Goal: Use online tool/utility: Use online tool/utility

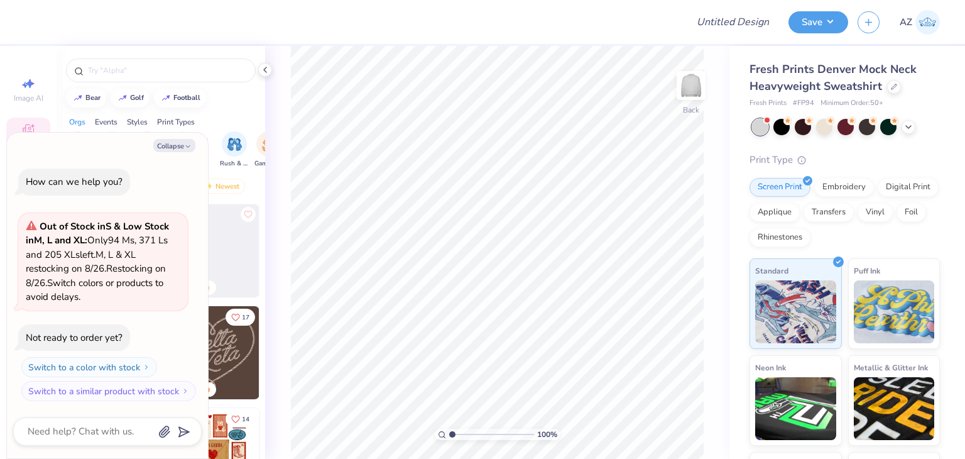
click at [176, 152] on div "Collapse How can we help you? Out of Stock in S & Low Stock in M, L and XL : On…" at bounding box center [107, 295] width 201 height 325
click at [180, 143] on button "Collapse" at bounding box center [174, 145] width 42 height 13
type textarea "x"
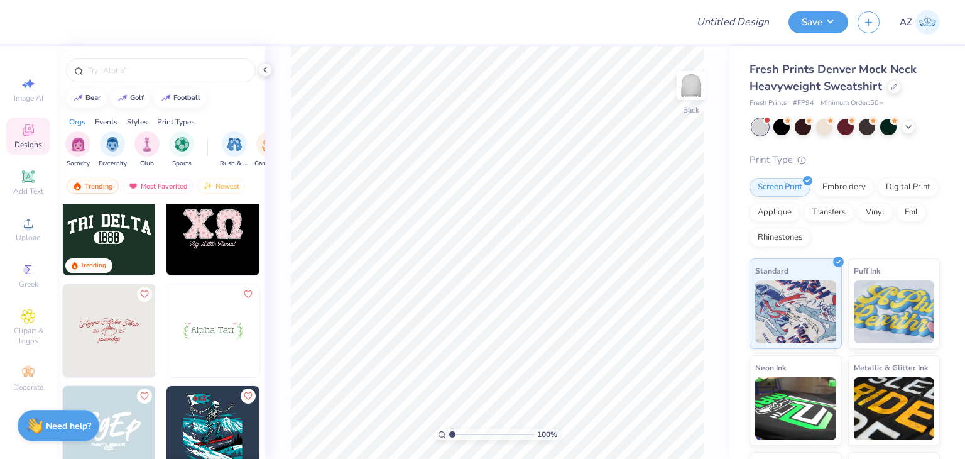
scroll to position [2612, 0]
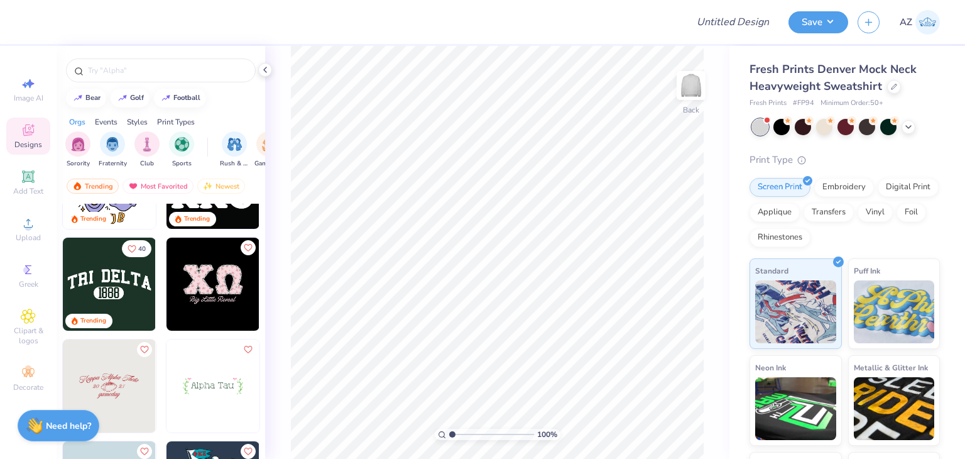
click at [118, 305] on img at bounding box center [109, 283] width 93 height 93
type input "10.70"
type input "3.87"
type input "2.00"
type input "13.49"
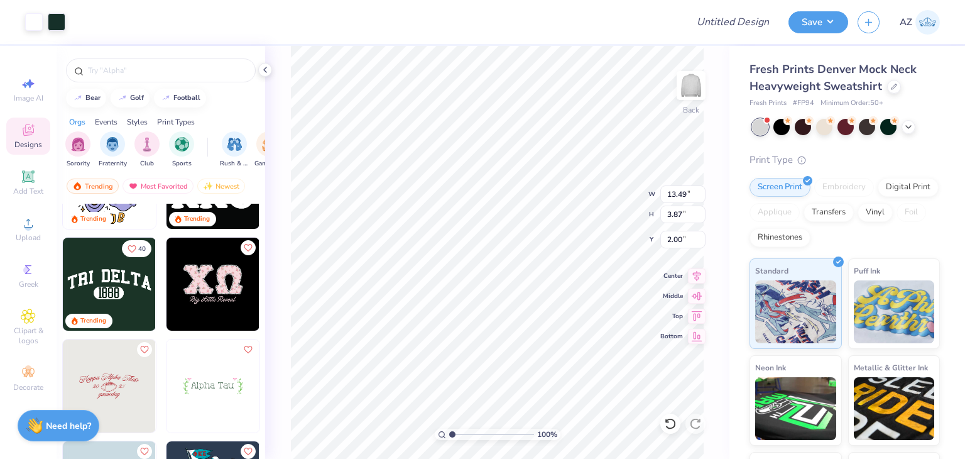
type input "4.88"
type input "2.16"
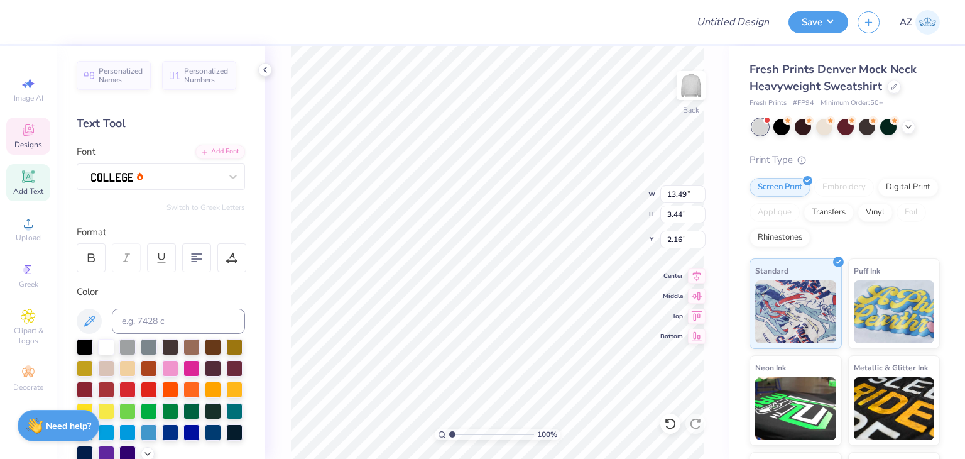
scroll to position [10, 3]
type textarea "Faith"
click at [153, 177] on div at bounding box center [156, 175] width 132 height 19
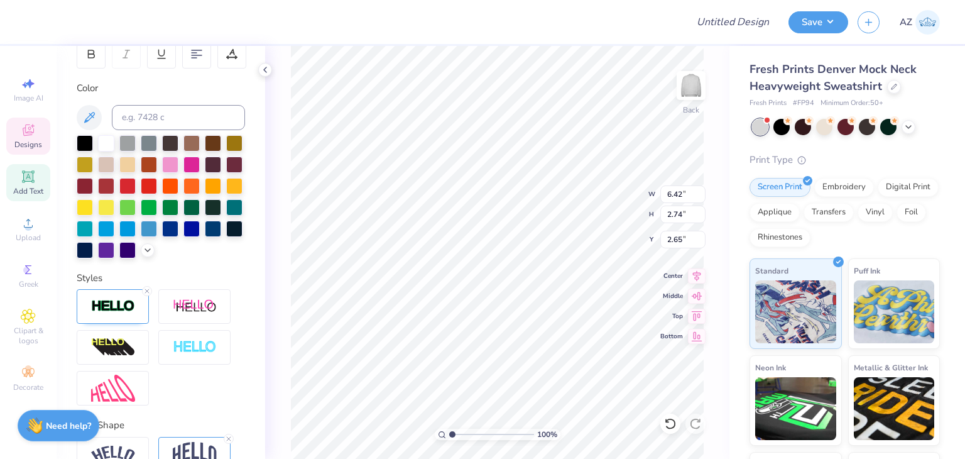
type textarea "Have Faith"
type input "2.43"
type textarea "Have Faith"
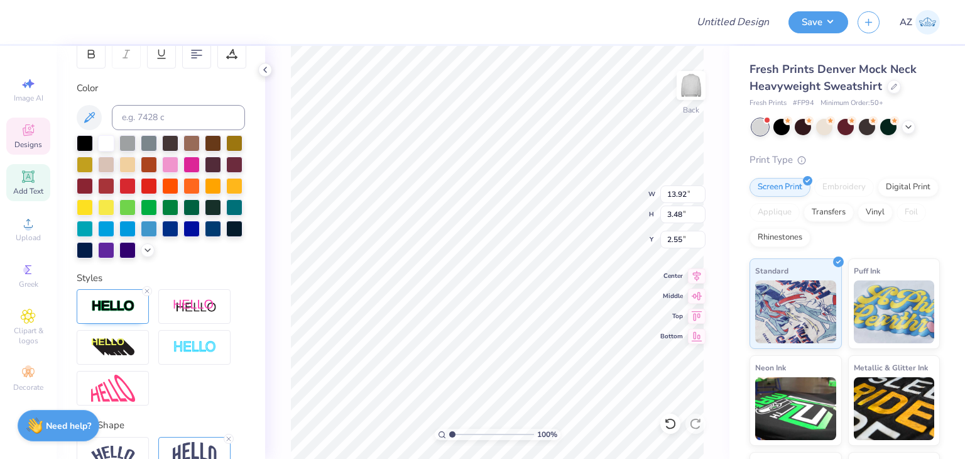
type input "2.55"
type input "4.90"
type input "2.01"
type input "5.02"
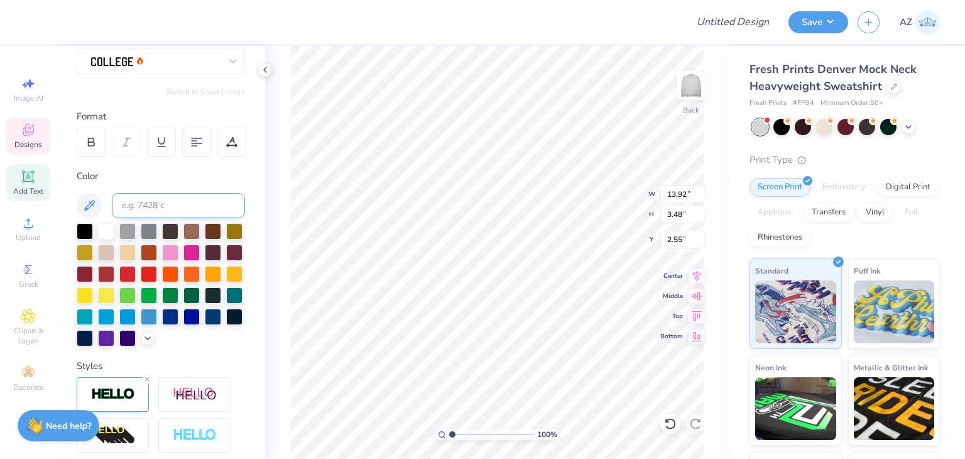
scroll to position [116, 0]
click at [205, 323] on div at bounding box center [213, 315] width 16 height 16
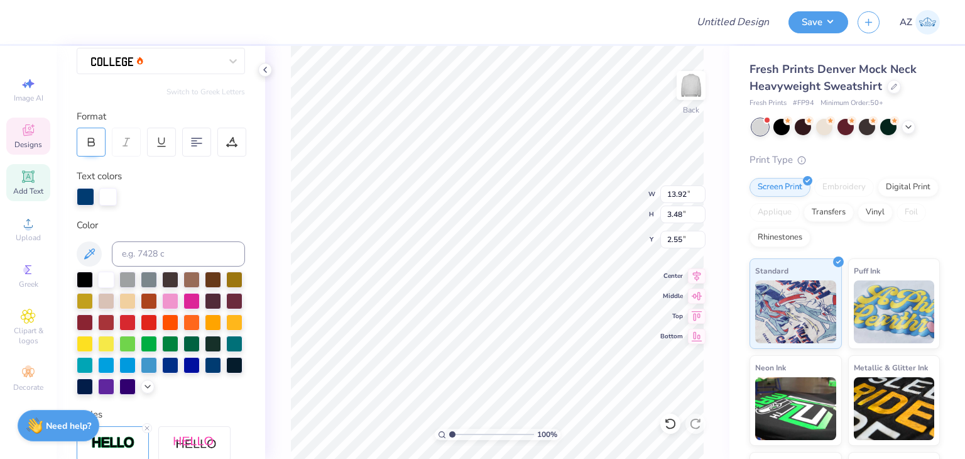
click at [95, 143] on icon at bounding box center [90, 141] width 11 height 11
type input "14.15"
type input "2.29"
type input "2.97"
click at [95, 143] on icon at bounding box center [90, 141] width 11 height 11
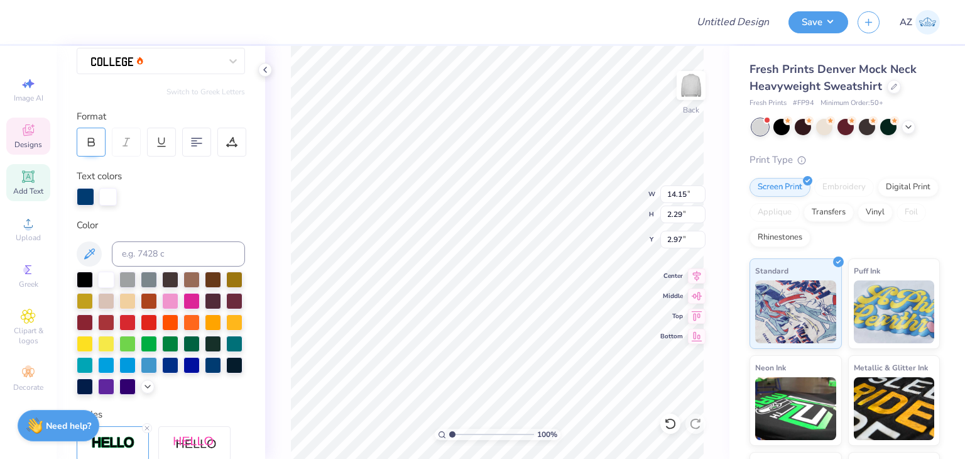
type input "13.92"
type input "2.10"
type input "3.71"
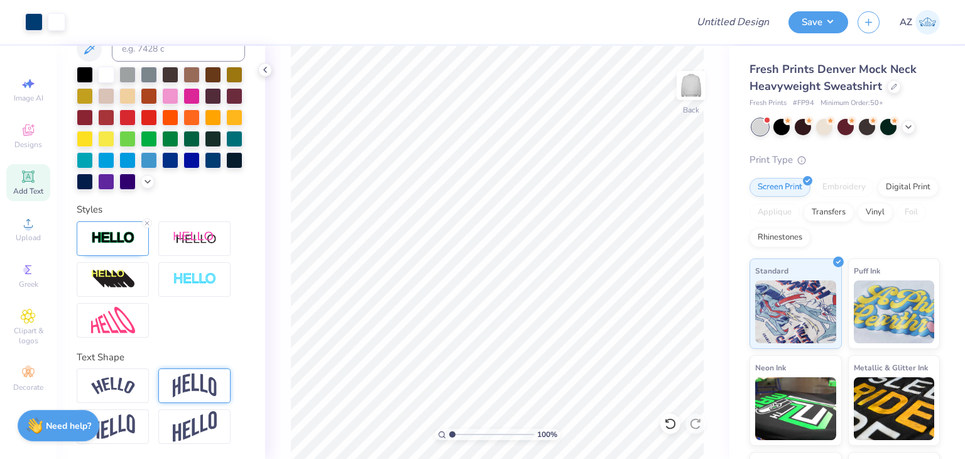
click at [190, 393] on img at bounding box center [195, 385] width 44 height 24
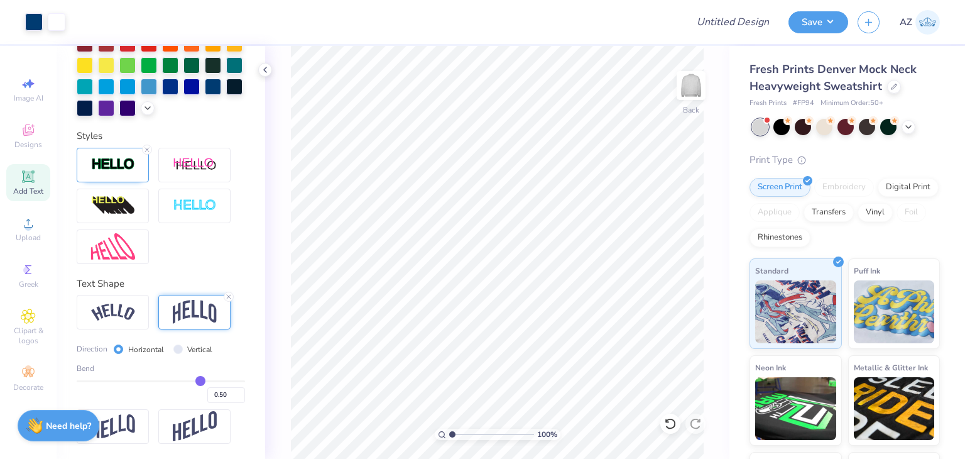
scroll to position [414, 0]
drag, startPoint x: 196, startPoint y: 381, endPoint x: 161, endPoint y: 381, distance: 34.5
drag, startPoint x: 161, startPoint y: 381, endPoint x: 193, endPoint y: 388, distance: 32.0
click at [193, 388] on div "0.50" at bounding box center [161, 391] width 168 height 23
type input "0.46"
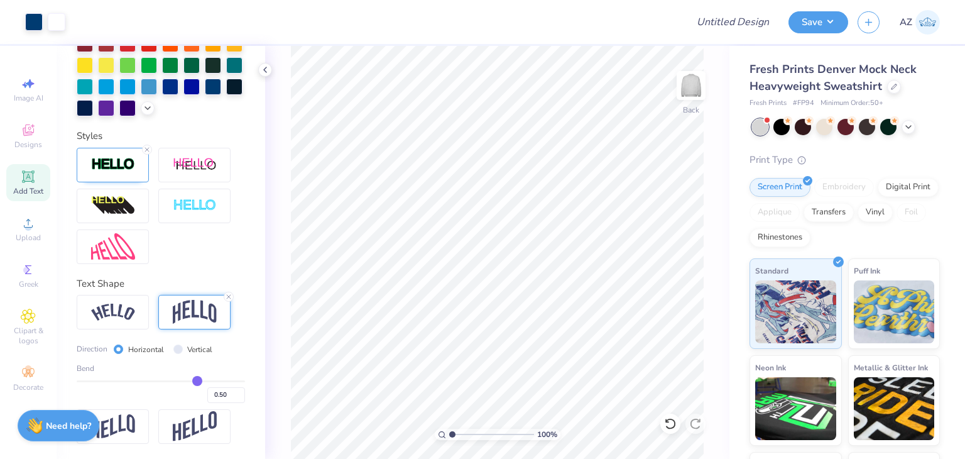
type input "0.46"
type input "0.44"
type input "0.41"
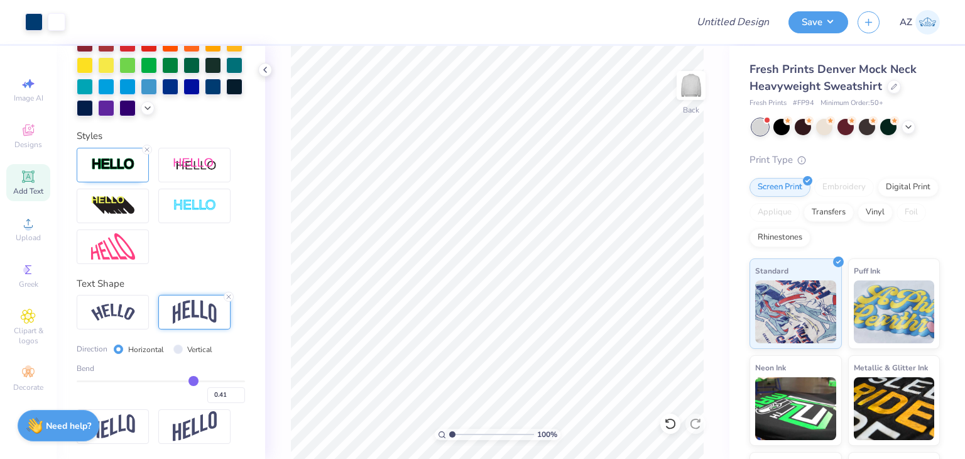
type input "0.4"
type input "0.40"
type input "0.39"
type input "0.37"
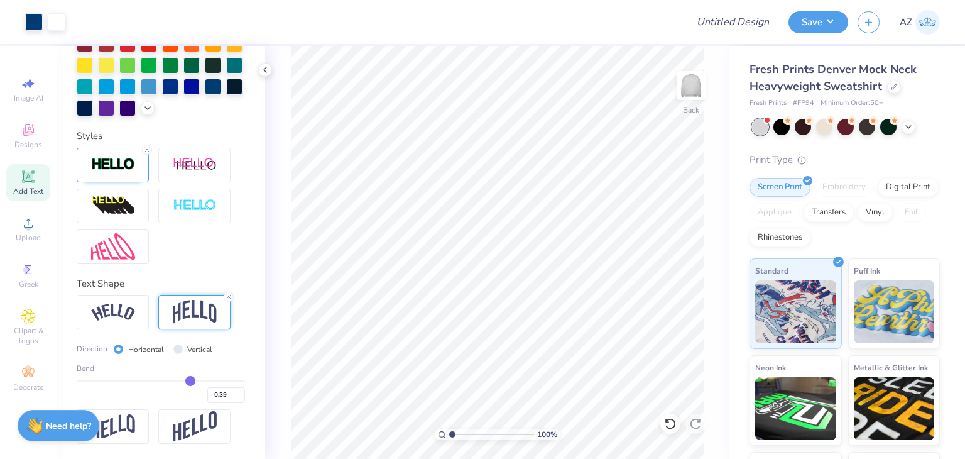
type input "0.37"
type input "0.35"
type input "0.34"
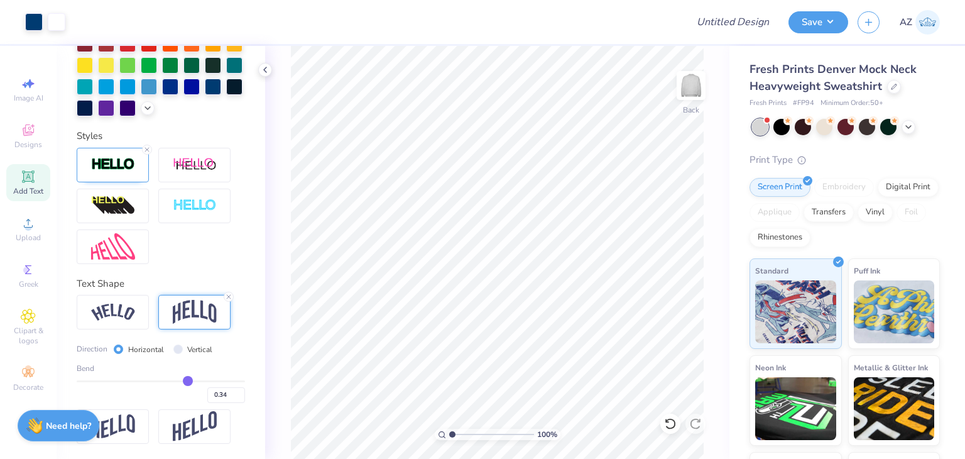
type input "0.33"
type input "0.32"
type input "0.31"
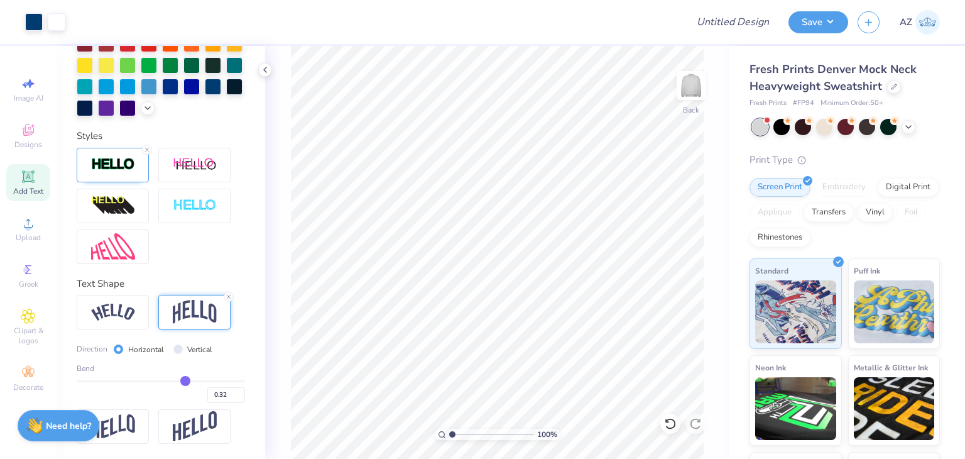
type input "0.31"
type input "0.3"
type input "0.30"
type input "0.29"
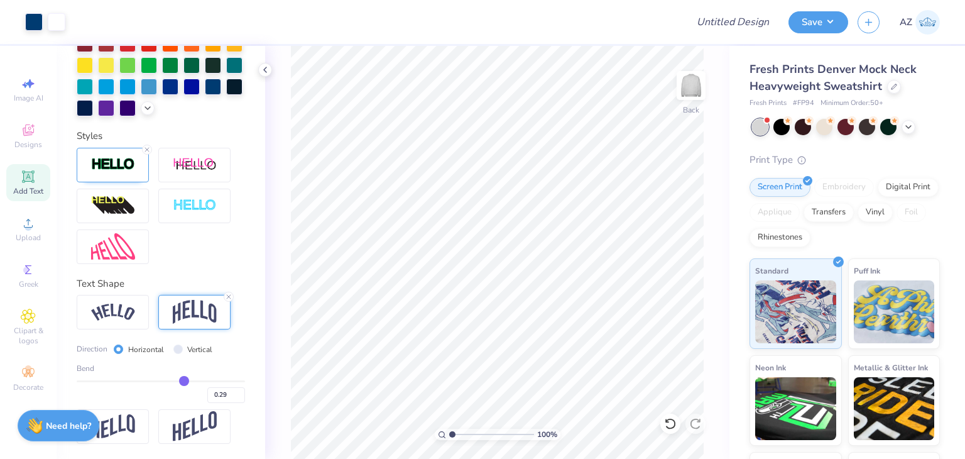
type input "0.28"
type input "0.27"
type input "0.26"
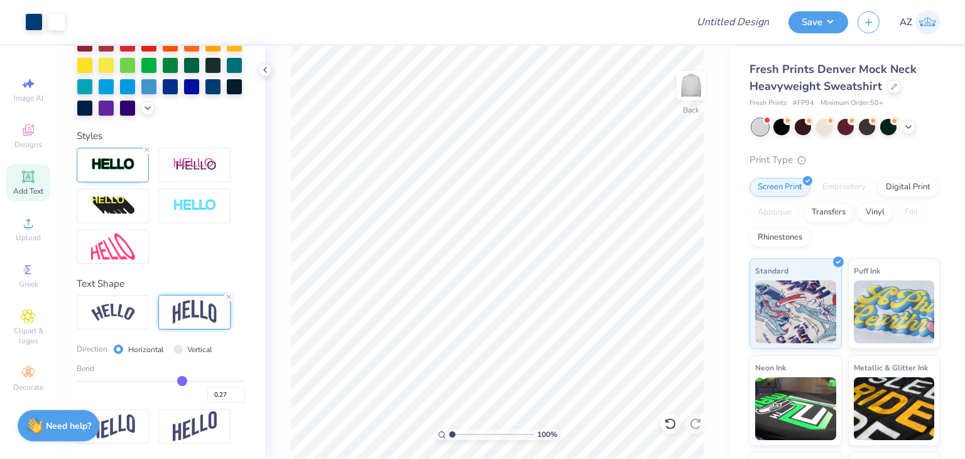
type input "0.26"
drag, startPoint x: 192, startPoint y: 383, endPoint x: 175, endPoint y: 384, distance: 16.3
click at [175, 382] on input "range" at bounding box center [161, 381] width 168 height 2
type input "0.29"
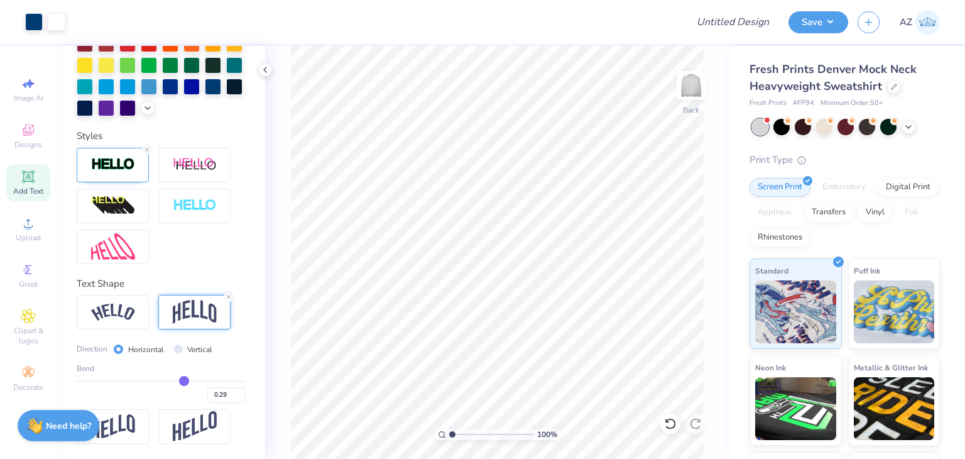
type input "0.3"
type input "0.30"
type input "0.31"
type input "0.32"
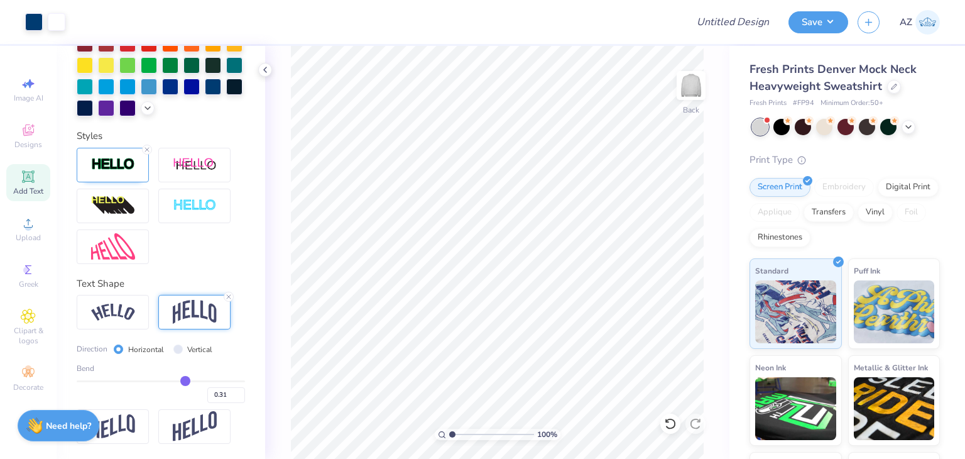
type input "0.32"
type input "0.33"
type input "0.34"
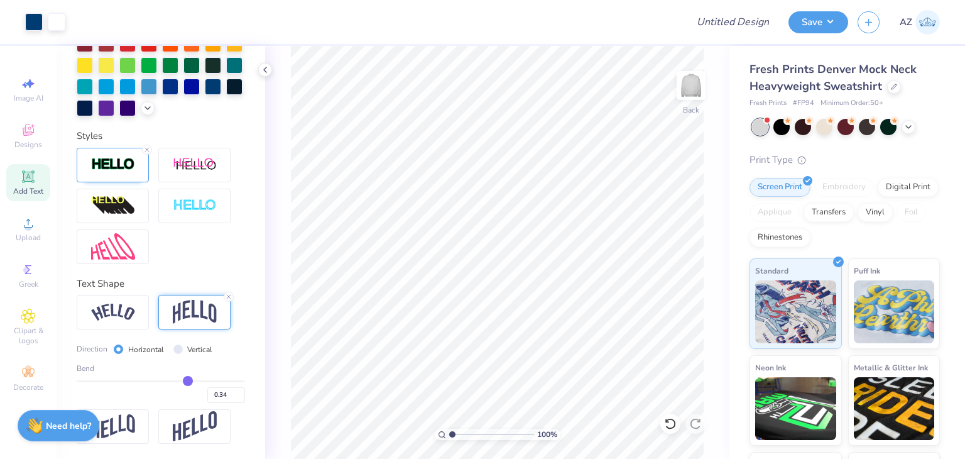
type input "0.35"
type input "0.36"
drag, startPoint x: 176, startPoint y: 383, endPoint x: 183, endPoint y: 383, distance: 6.9
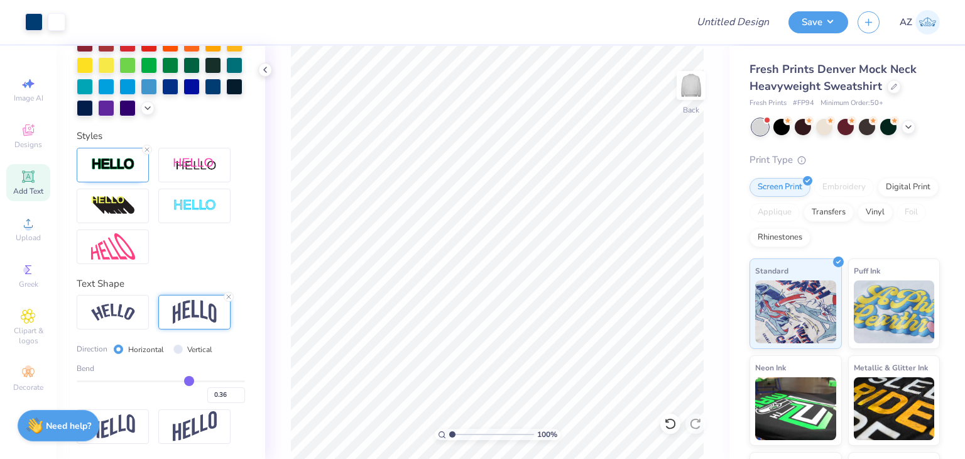
click at [183, 382] on input "range" at bounding box center [161, 381] width 168 height 2
type input "0.35"
type input "0.34"
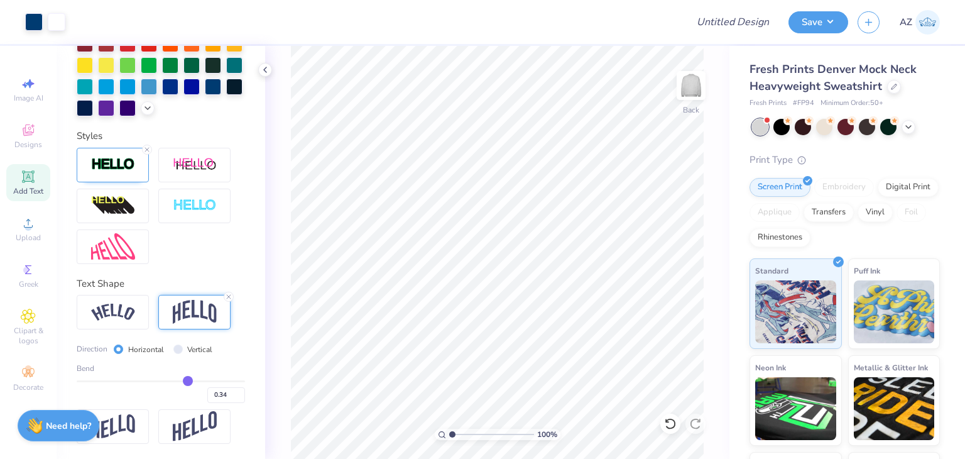
type input "0.33"
type input "0.32"
type input "0.31"
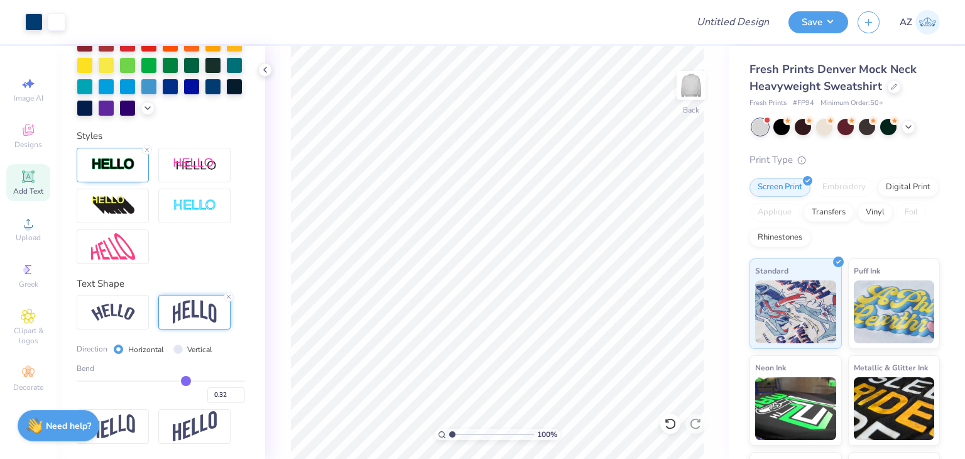
type input "0.31"
type input "0.3"
type input "0.30"
type input "0.29"
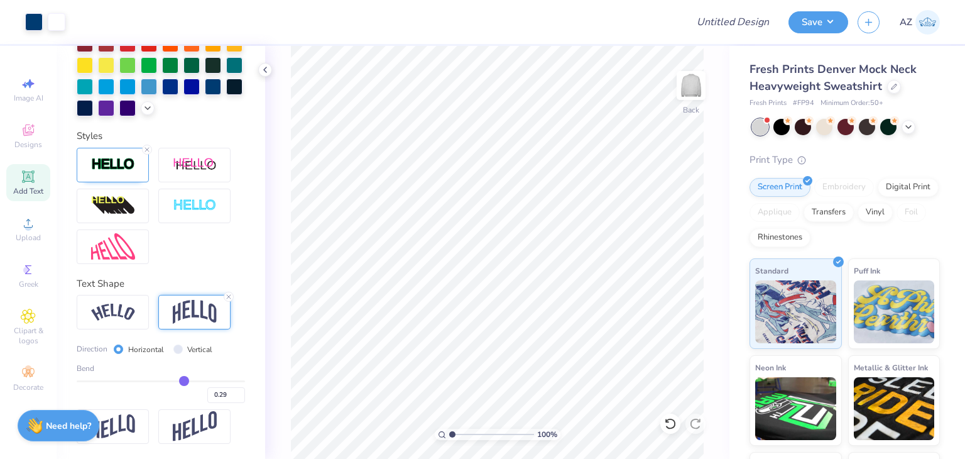
type input "0.27"
drag, startPoint x: 183, startPoint y: 383, endPoint x: 176, endPoint y: 384, distance: 6.9
click at [176, 382] on input "range" at bounding box center [161, 381] width 168 height 2
type input "0.26"
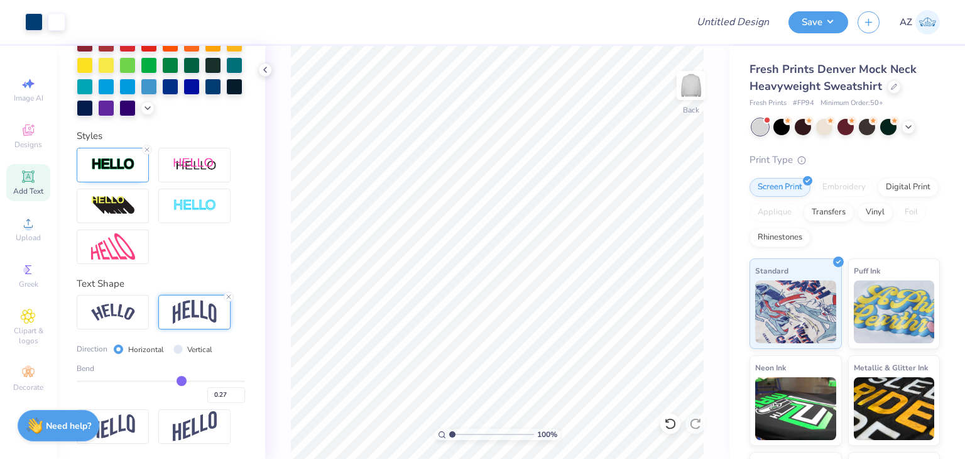
type input "0.26"
type input "0.25"
type input "0.23"
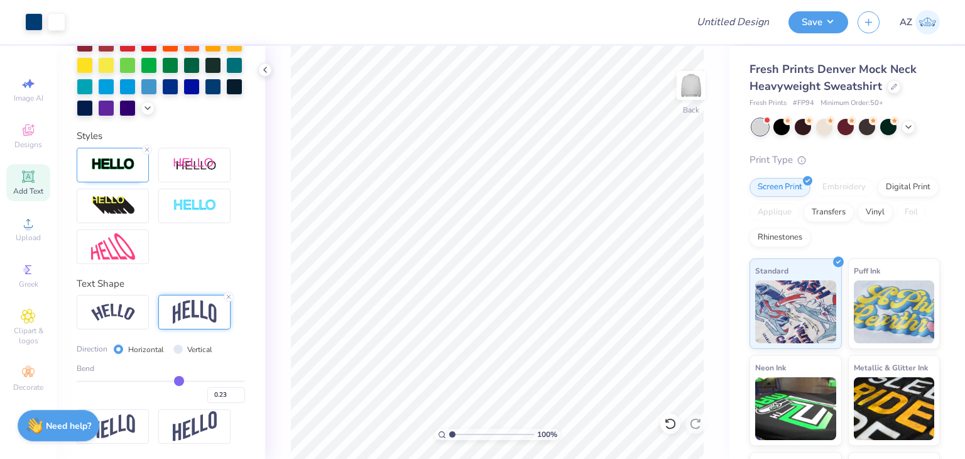
type input "0.22"
type input "0.21"
type input "0.2"
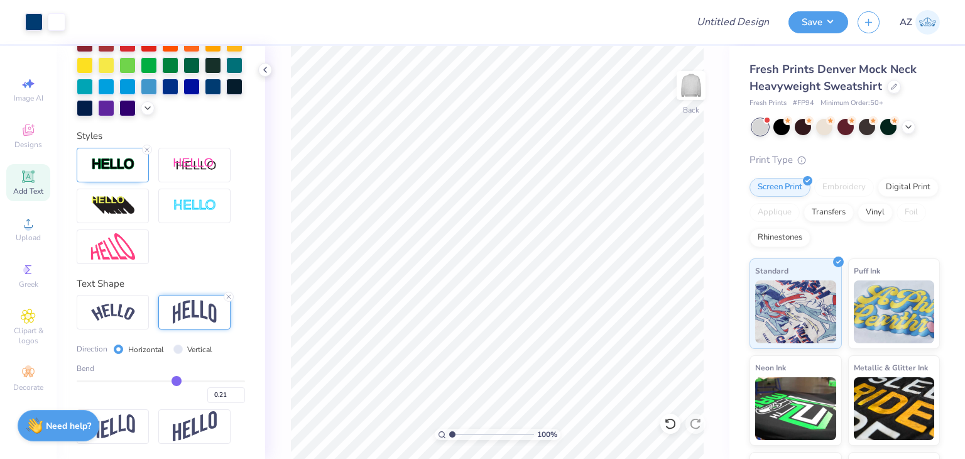
type input "0.20"
type input "0.2"
click at [171, 382] on input "range" at bounding box center [161, 381] width 168 height 2
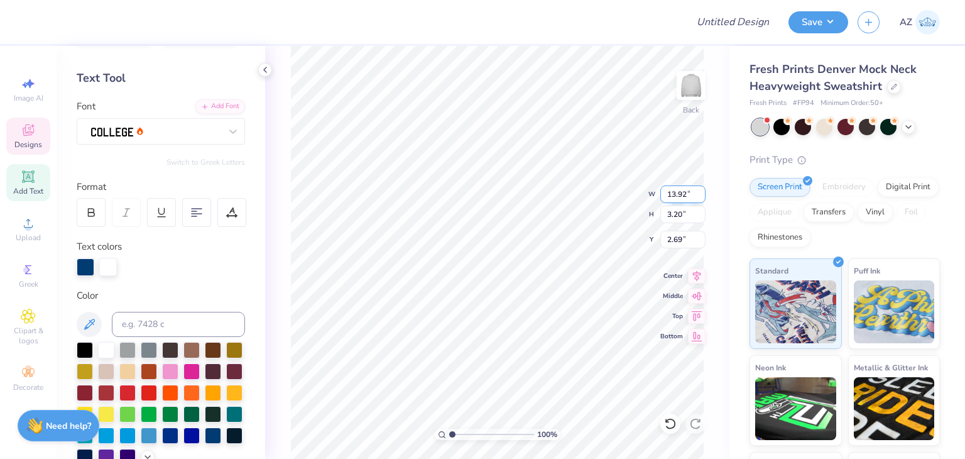
scroll to position [10, 3]
